Goal: Find specific page/section

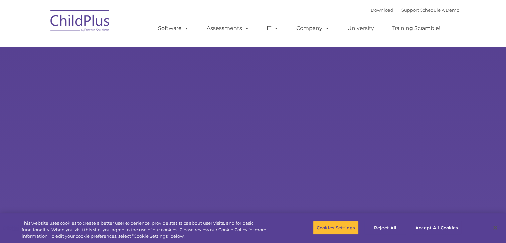
select select "MEDIUM"
type input ""
select select "MEDIUM"
